Goal: Task Accomplishment & Management: Use online tool/utility

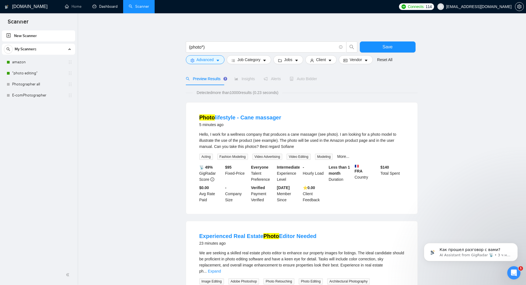
drag, startPoint x: 101, startPoint y: 6, endPoint x: 288, endPoint y: 26, distance: 187.5
click at [101, 6] on link "Dashboard" at bounding box center [105, 6] width 25 height 5
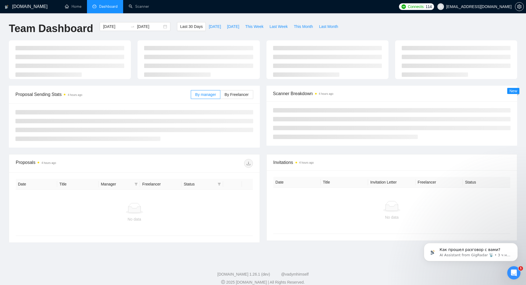
type input "[DATE]"
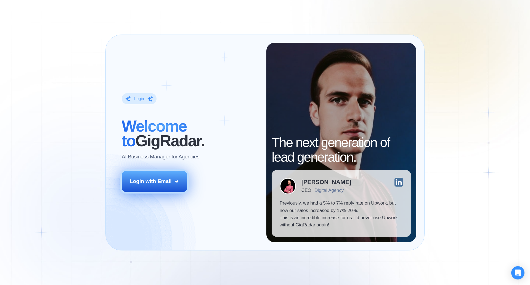
click at [165, 181] on div "Login with Email" at bounding box center [151, 181] width 42 height 7
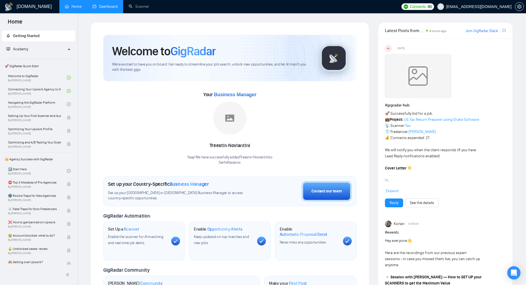
click at [108, 8] on link "Dashboard" at bounding box center [105, 6] width 25 height 5
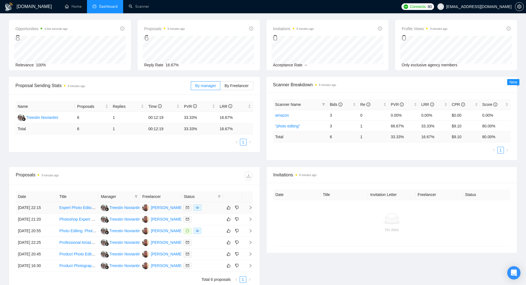
scroll to position [74, 0]
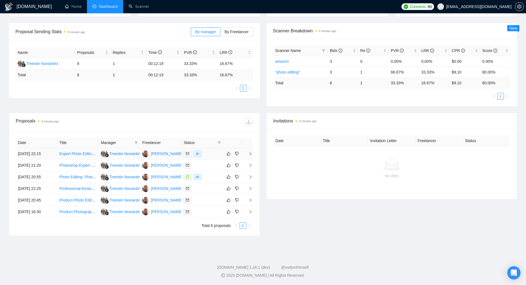
click at [82, 154] on link "Expert Photo Editor & Retoucher for Lifestyle E-Commerce Images" at bounding box center [116, 153] width 115 height 4
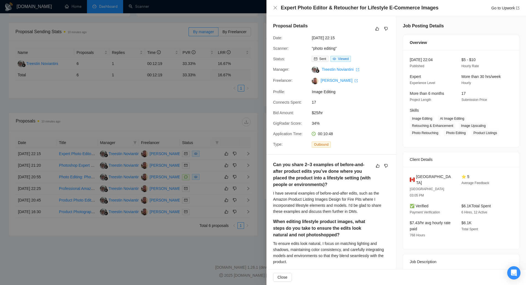
click at [224, 120] on div at bounding box center [263, 142] width 526 height 285
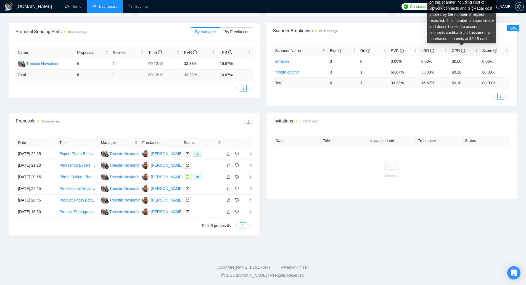
click at [463, 51] on icon "info-circle" at bounding box center [463, 51] width 4 height 4
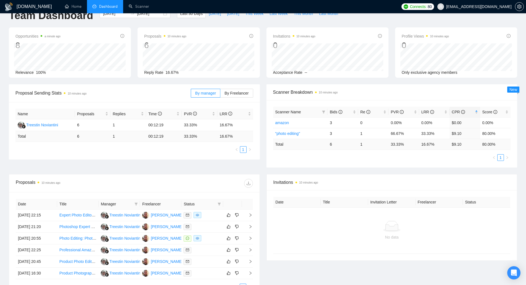
scroll to position [0, 0]
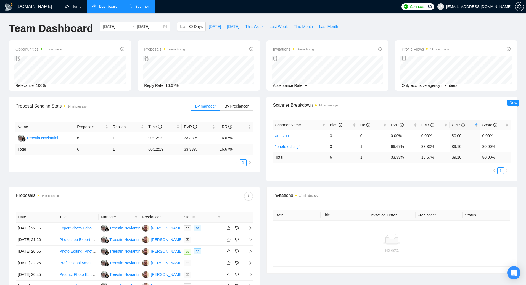
click at [147, 9] on link "Scanner" at bounding box center [139, 6] width 20 height 5
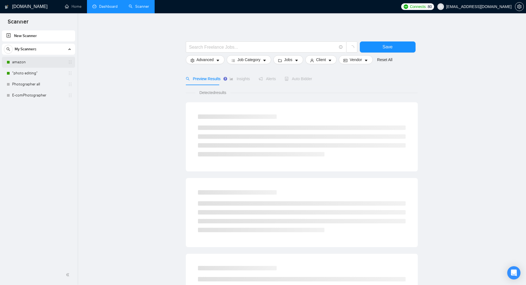
click at [35, 60] on link "amazon" at bounding box center [38, 62] width 52 height 11
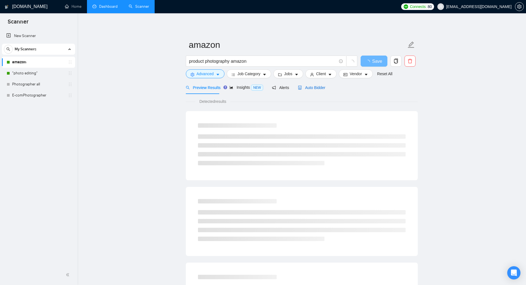
click at [318, 87] on span "Auto Bidder" at bounding box center [311, 87] width 27 height 4
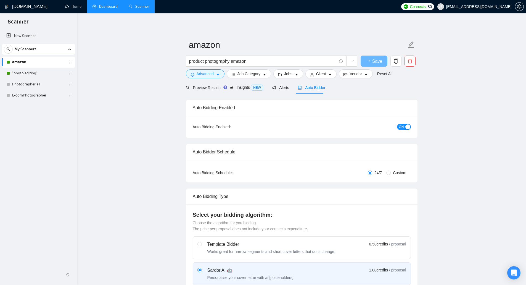
checkbox input "true"
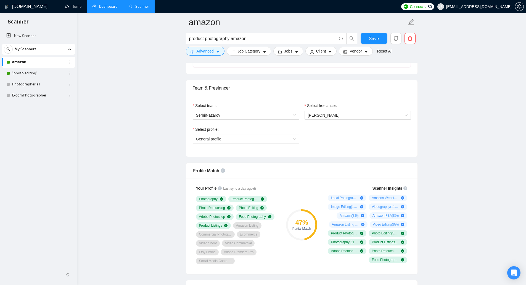
scroll to position [276, 0]
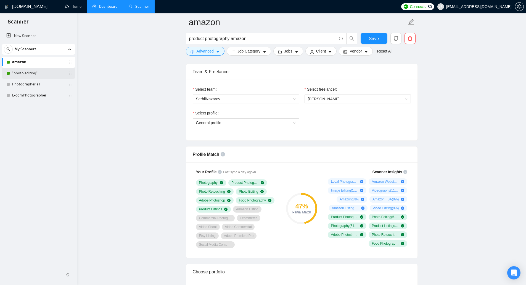
drag, startPoint x: 41, startPoint y: 75, endPoint x: 49, endPoint y: 74, distance: 8.1
click at [41, 75] on link ""photo editing"" at bounding box center [38, 73] width 52 height 11
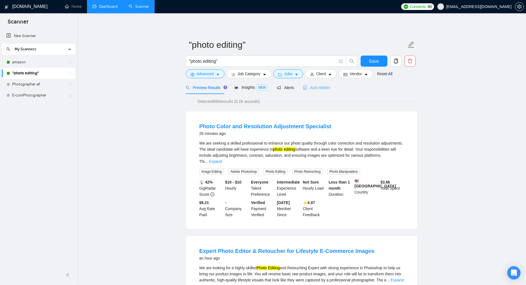
click at [313, 84] on div "Auto Bidder" at bounding box center [316, 87] width 27 height 13
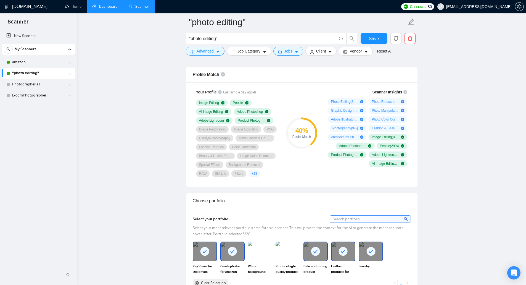
scroll to position [359, 0]
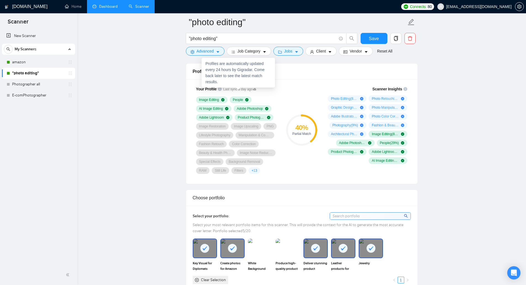
click at [253, 88] on icon at bounding box center [254, 89] width 3 height 3
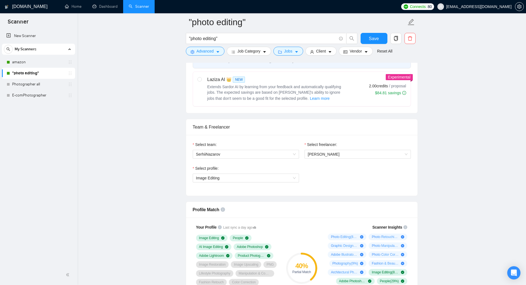
scroll to position [166, 0]
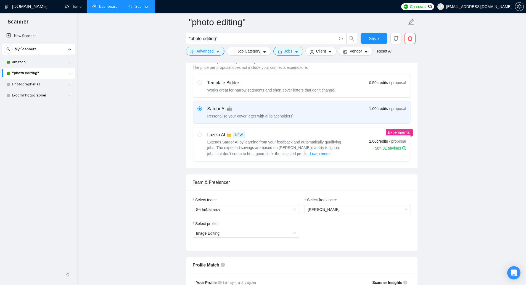
click at [105, 8] on link "Dashboard" at bounding box center [105, 6] width 25 height 5
